Goal: Information Seeking & Learning: Learn about a topic

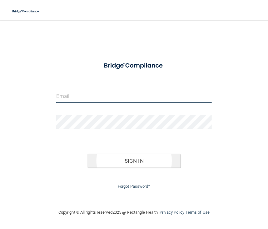
type input "[EMAIL_ADDRESS][DOMAIN_NAME]"
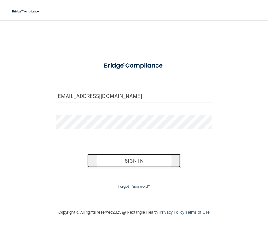
click at [136, 165] on button "Sign In" at bounding box center [133, 161] width 93 height 14
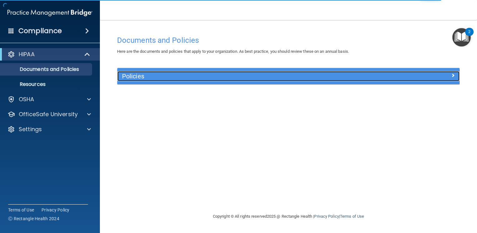
click at [268, 72] on div at bounding box center [417, 74] width 86 height 7
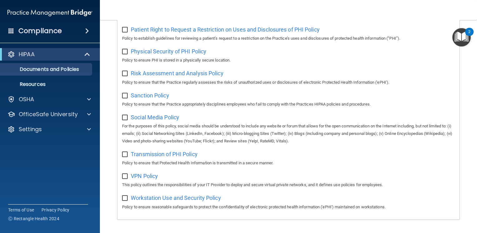
scroll to position [406, 0]
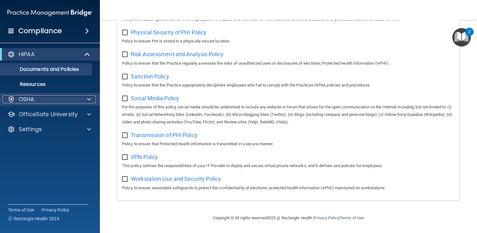
click at [93, 102] on div at bounding box center [88, 99] width 16 height 7
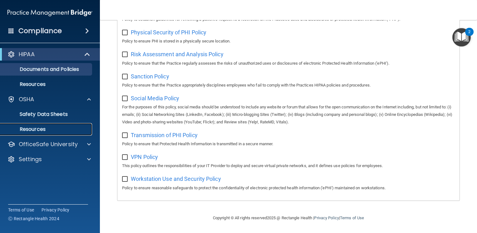
click at [41, 127] on p "Resources" at bounding box center [46, 129] width 85 height 6
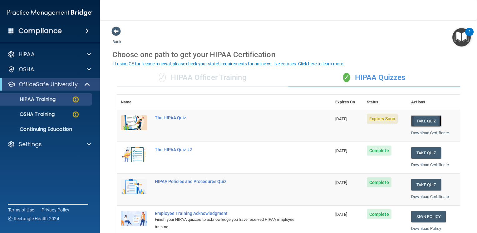
click at [413, 123] on button "Take Quiz" at bounding box center [426, 121] width 30 height 12
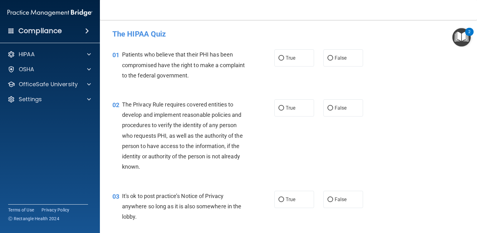
scroll to position [17, 0]
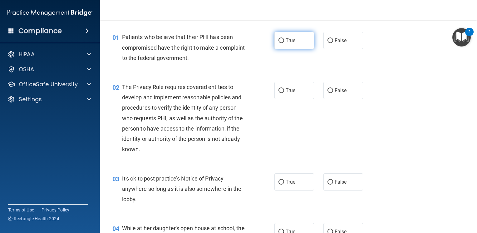
click at [282, 39] on label "True" at bounding box center [295, 40] width 40 height 17
click at [282, 39] on input "True" at bounding box center [282, 40] width 6 height 5
radio input "true"
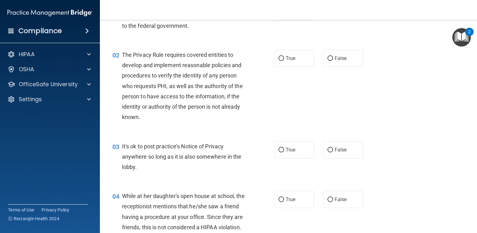
scroll to position [50, 0]
click at [279, 61] on label "True" at bounding box center [295, 57] width 40 height 17
click at [279, 61] on input "True" at bounding box center [282, 58] width 6 height 5
radio input "true"
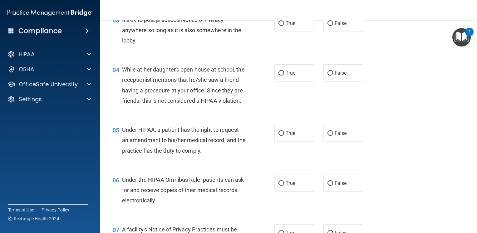
scroll to position [176, 0]
click at [290, 25] on span "True" at bounding box center [291, 23] width 10 height 6
click at [284, 25] on input "True" at bounding box center [282, 23] width 6 height 5
radio input "true"
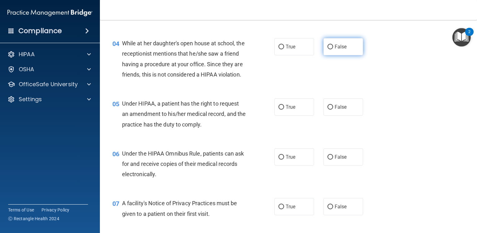
click at [337, 46] on span "False" at bounding box center [341, 47] width 12 height 6
click at [333, 46] on input "False" at bounding box center [331, 47] width 6 height 5
radio input "true"
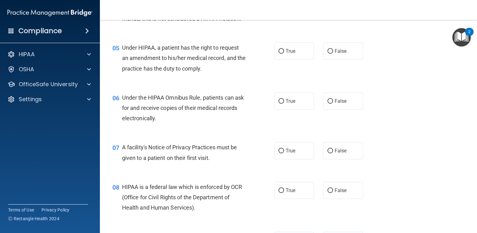
scroll to position [259, 0]
click at [344, 54] on span "False" at bounding box center [341, 51] width 12 height 6
click at [333, 53] on input "False" at bounding box center [331, 51] width 6 height 5
radio input "true"
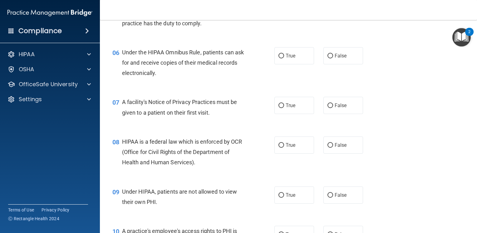
scroll to position [304, 0]
click at [286, 59] on span "True" at bounding box center [291, 56] width 10 height 6
click at [284, 58] on input "True" at bounding box center [282, 56] width 6 height 5
radio input "true"
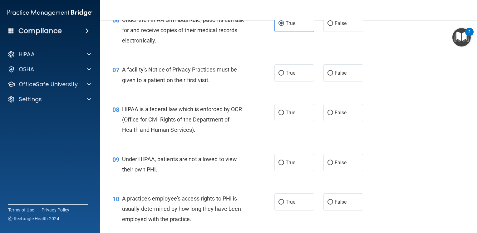
scroll to position [336, 0]
click at [293, 82] on label "True" at bounding box center [295, 73] width 40 height 17
click at [284, 76] on input "True" at bounding box center [282, 73] width 6 height 5
radio input "true"
click at [286, 116] on span "True" at bounding box center [291, 113] width 10 height 6
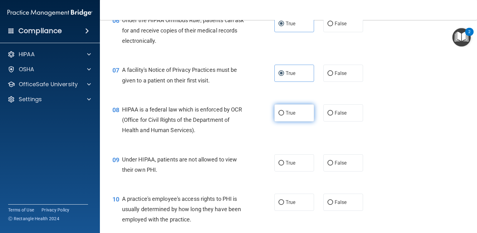
click at [284, 116] on input "True" at bounding box center [282, 113] width 6 height 5
radio input "true"
click at [286, 116] on span "True" at bounding box center [291, 113] width 10 height 6
click at [284, 116] on input "True" at bounding box center [282, 113] width 6 height 5
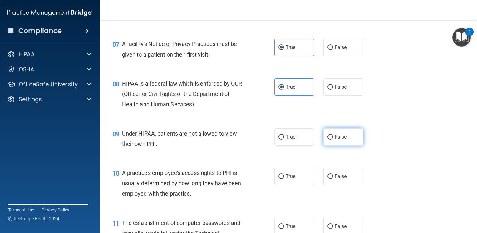
click at [324, 144] on label "False" at bounding box center [344, 136] width 40 height 17
click at [328, 140] on input "False" at bounding box center [331, 137] width 6 height 5
radio input "true"
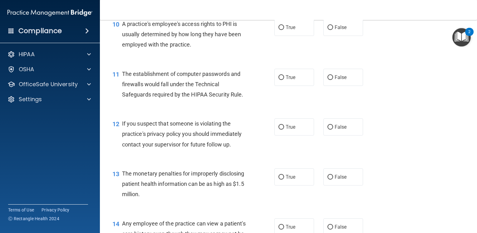
scroll to position [510, 0]
click at [330, 36] on label "False" at bounding box center [344, 27] width 40 height 17
click at [330, 30] on input "False" at bounding box center [331, 28] width 6 height 5
radio input "true"
click at [304, 86] on label "True" at bounding box center [295, 77] width 40 height 17
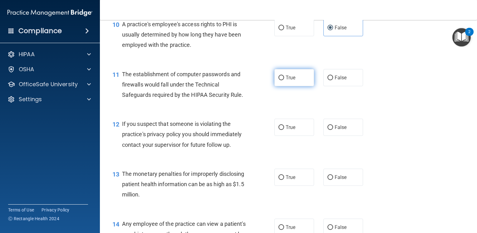
click at [284, 80] on input "True" at bounding box center [282, 78] width 6 height 5
radio input "true"
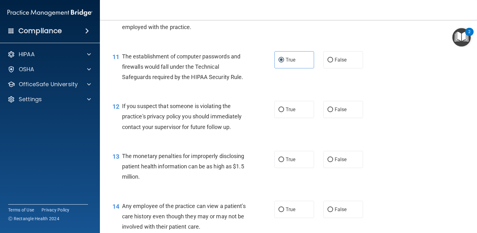
scroll to position [528, 0]
click at [292, 118] on label "True" at bounding box center [295, 109] width 40 height 17
click at [284, 112] on input "True" at bounding box center [282, 110] width 6 height 5
radio input "true"
click at [293, 168] on label "True" at bounding box center [295, 159] width 40 height 17
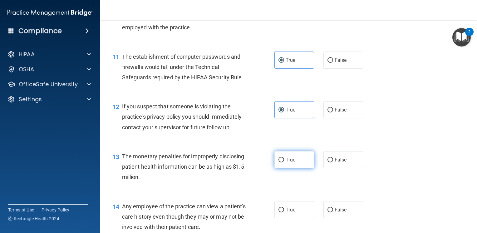
click at [284, 162] on input "True" at bounding box center [282, 160] width 6 height 5
radio input "true"
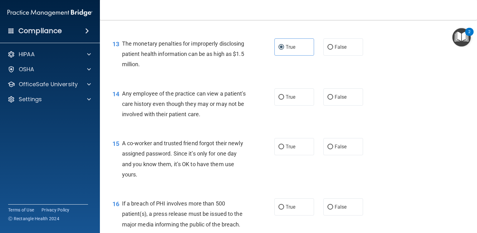
scroll to position [640, 0]
click at [331, 106] on label "False" at bounding box center [344, 97] width 40 height 17
click at [331, 100] on input "False" at bounding box center [331, 97] width 6 height 5
radio input "true"
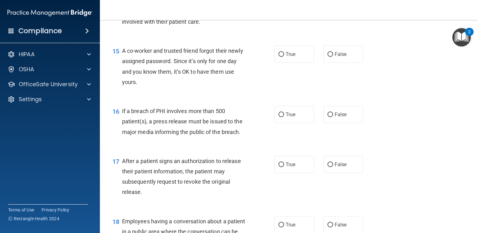
scroll to position [733, 0]
click at [335, 57] on span "False" at bounding box center [341, 55] width 12 height 6
click at [332, 57] on input "False" at bounding box center [331, 54] width 6 height 5
radio input "true"
click at [282, 123] on label "True" at bounding box center [295, 114] width 40 height 17
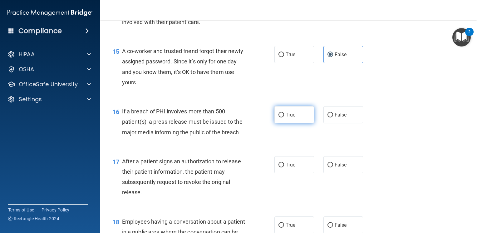
click at [282, 117] on input "True" at bounding box center [282, 115] width 6 height 5
radio input "true"
click at [282, 123] on label "True" at bounding box center [295, 114] width 40 height 17
click at [282, 117] on input "True" at bounding box center [282, 115] width 6 height 5
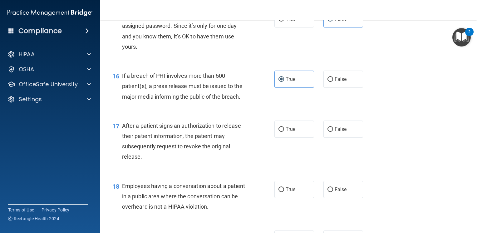
scroll to position [769, 0]
click at [284, 137] on label "True" at bounding box center [295, 128] width 40 height 17
click at [284, 131] on input "True" at bounding box center [282, 129] width 6 height 5
radio input "true"
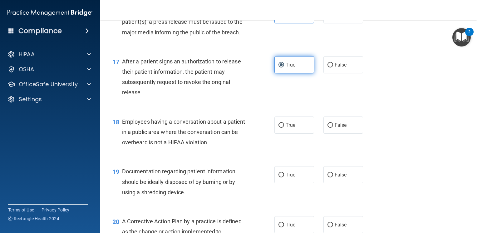
scroll to position [835, 0]
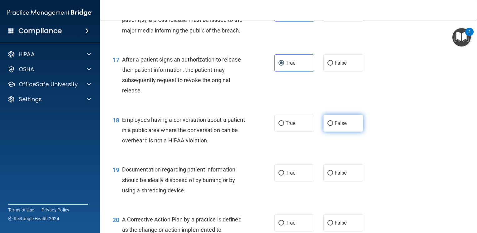
click at [328, 126] on input "False" at bounding box center [331, 123] width 6 height 5
radio input "true"
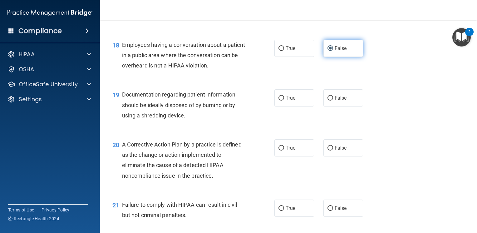
scroll to position [910, 0]
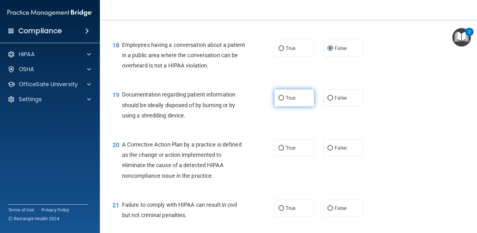
click at [280, 107] on label "True" at bounding box center [295, 97] width 40 height 17
click at [280, 101] on input "True" at bounding box center [282, 98] width 6 height 5
radio input "true"
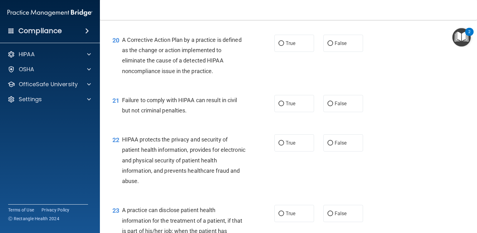
scroll to position [1014, 0]
click at [290, 47] on span "True" at bounding box center [291, 44] width 10 height 6
click at [284, 46] on input "True" at bounding box center [282, 44] width 6 height 5
radio input "true"
click at [337, 107] on span "False" at bounding box center [341, 104] width 12 height 6
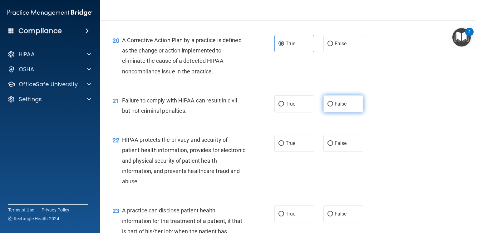
click at [333, 107] on input "False" at bounding box center [331, 104] width 6 height 5
radio input "true"
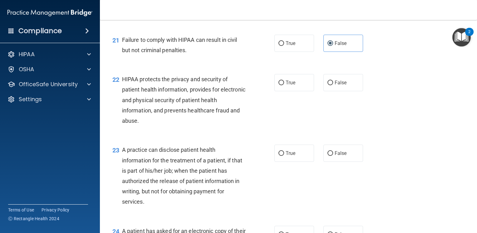
scroll to position [1074, 0]
click at [300, 90] on label "True" at bounding box center [295, 82] width 40 height 17
click at [284, 86] on input "True" at bounding box center [282, 83] width 6 height 5
radio input "true"
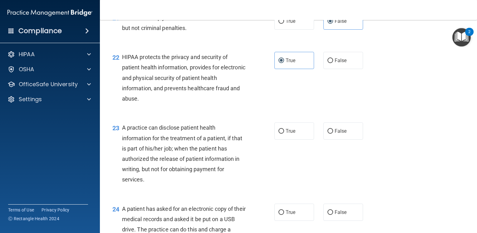
scroll to position [1096, 0]
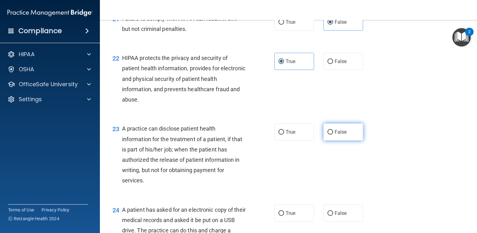
click at [335, 141] on label "False" at bounding box center [344, 131] width 40 height 17
click at [333, 135] on input "False" at bounding box center [331, 132] width 6 height 5
radio input "true"
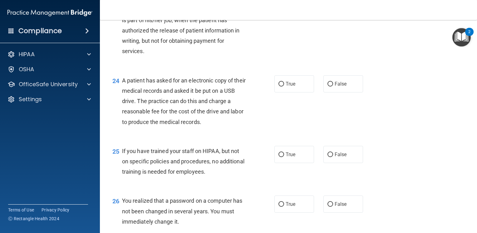
scroll to position [1225, 0]
click at [296, 93] on label "True" at bounding box center [295, 84] width 40 height 17
click at [284, 87] on input "True" at bounding box center [282, 84] width 6 height 5
radio input "true"
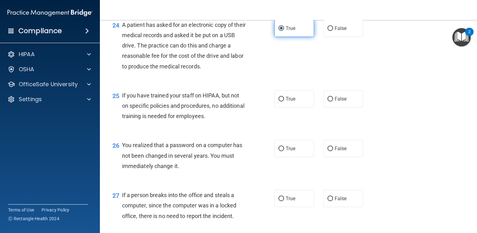
scroll to position [1288, 0]
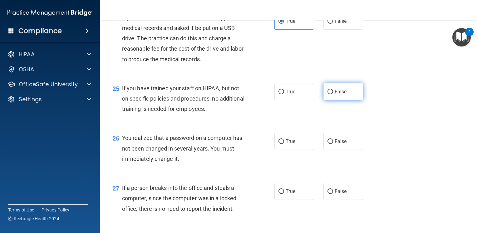
click at [344, 100] on label "False" at bounding box center [344, 91] width 40 height 17
click at [333, 94] on input "False" at bounding box center [331, 92] width 6 height 5
radio input "true"
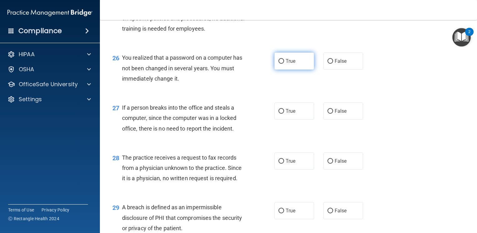
click at [281, 64] on input "True" at bounding box center [282, 61] width 6 height 5
radio input "true"
click at [340, 120] on label "False" at bounding box center [344, 110] width 40 height 17
click at [333, 114] on input "False" at bounding box center [331, 111] width 6 height 5
radio input "true"
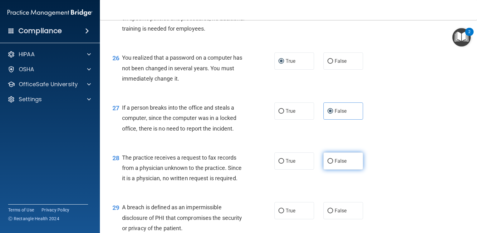
click at [332, 170] on label "False" at bounding box center [344, 160] width 40 height 17
click at [332, 164] on input "False" at bounding box center [331, 161] width 6 height 5
radio input "true"
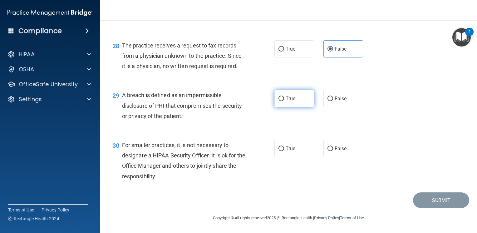
click at [280, 106] on label "True" at bounding box center [295, 98] width 40 height 17
click at [280, 101] on input "True" at bounding box center [282, 99] width 6 height 5
radio input "true"
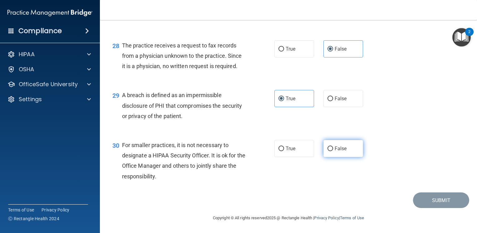
click at [351, 143] on label "False" at bounding box center [344, 148] width 40 height 17
click at [333, 147] on input "False" at bounding box center [331, 149] width 6 height 5
radio input "true"
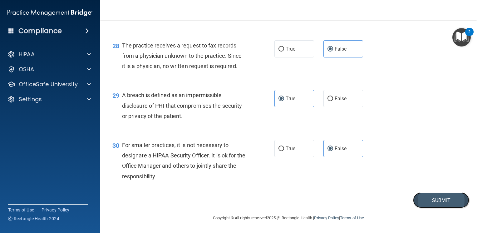
click at [427, 207] on button "Submit" at bounding box center [441, 200] width 56 height 16
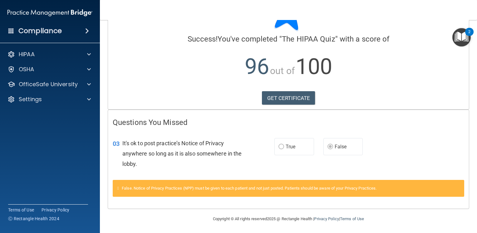
scroll to position [37, 0]
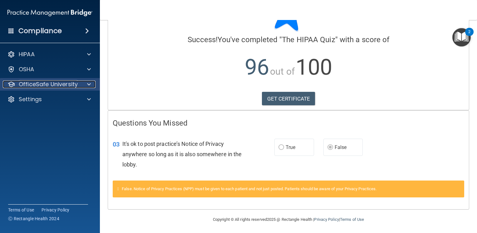
click at [78, 81] on div "OfficeSafe University" at bounding box center [41, 84] width 77 height 7
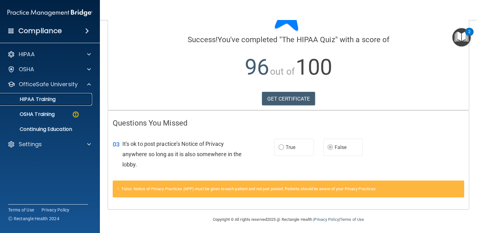
click at [53, 94] on link "HIPAA Training" at bounding box center [43, 99] width 98 height 12
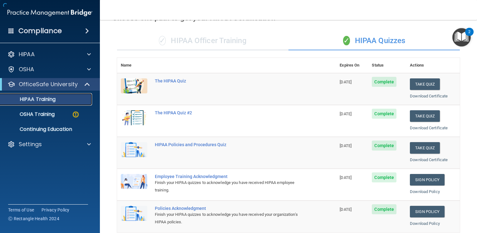
scroll to position [235, 0]
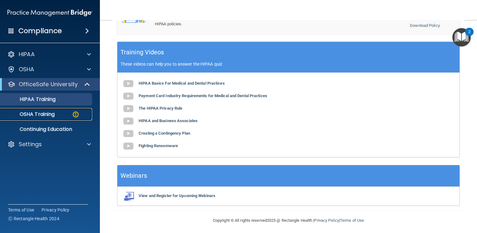
click at [47, 110] on link "OSHA Training" at bounding box center [43, 114] width 98 height 12
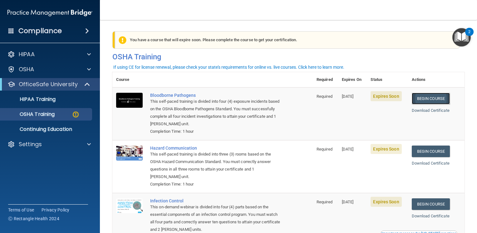
click at [428, 98] on link "Begin Course" at bounding box center [431, 99] width 38 height 12
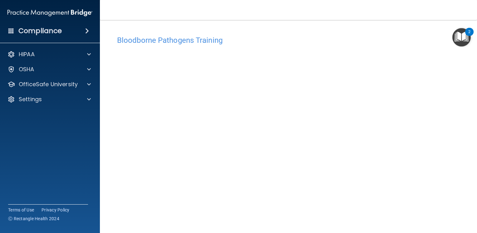
scroll to position [4, 0]
